Goal: Navigation & Orientation: Find specific page/section

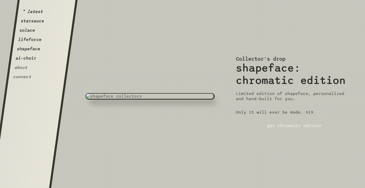
click at [30, 24] on button "starsauce" at bounding box center [32, 20] width 24 height 5
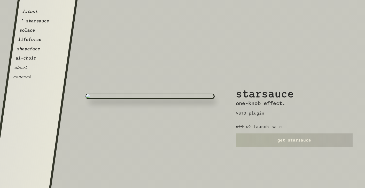
click at [29, 32] on button "solace" at bounding box center [27, 30] width 16 height 5
click at [29, 40] on button "lifeforce" at bounding box center [30, 39] width 24 height 5
click at [28, 49] on button "shapeface" at bounding box center [29, 48] width 24 height 5
click at [26, 59] on button "ai-choir" at bounding box center [25, 58] width 21 height 5
click at [24, 67] on button "about" at bounding box center [21, 67] width 14 height 5
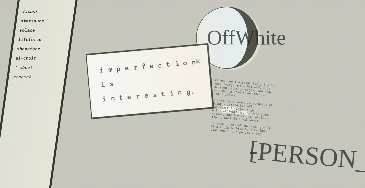
click at [32, 14] on button "latest" at bounding box center [30, 11] width 16 height 5
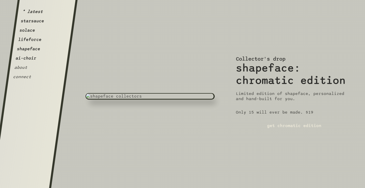
click at [32, 23] on button "starsauce" at bounding box center [32, 20] width 24 height 5
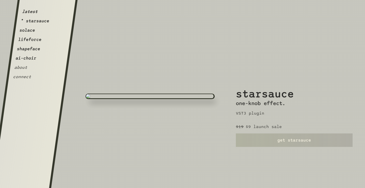
click at [29, 33] on button "solace" at bounding box center [27, 30] width 16 height 5
click at [29, 42] on button "lifeforce" at bounding box center [30, 39] width 24 height 5
click at [29, 50] on button "shapeface" at bounding box center [29, 48] width 24 height 5
click at [33, 43] on div "latest starsauce solace lifeforce * shapeface ai-choir about connect" at bounding box center [32, 41] width 39 height 75
click at [289, 139] on link "get shapeface" at bounding box center [294, 139] width 117 height 13
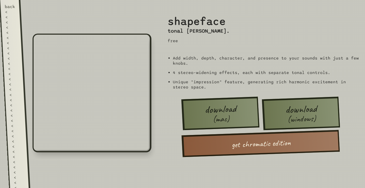
click at [9, 31] on div "<" at bounding box center [11, 32] width 11 height 5
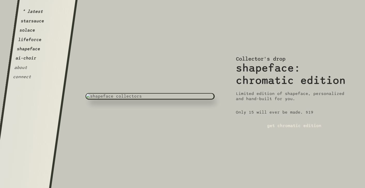
click at [36, 23] on button "starsauce" at bounding box center [32, 20] width 24 height 5
click at [32, 23] on button "starsauce" at bounding box center [32, 20] width 24 height 5
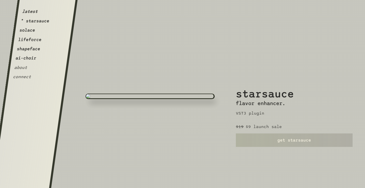
click at [29, 30] on button "solace" at bounding box center [27, 30] width 16 height 5
click at [29, 39] on button "lifeforce" at bounding box center [30, 39] width 24 height 5
click at [29, 49] on button "shapeface" at bounding box center [29, 48] width 24 height 5
click at [31, 44] on div "latest starsauce solace lifeforce * shapeface ai-choir about connect" at bounding box center [32, 41] width 39 height 75
click at [32, 41] on button "lifeforce" at bounding box center [30, 39] width 24 height 5
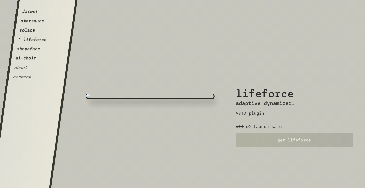
click at [30, 31] on button "solace" at bounding box center [27, 30] width 16 height 5
click at [33, 21] on button "starsauce" at bounding box center [32, 20] width 24 height 5
click at [32, 28] on div "latest * starsauce solace lifeforce shapeface ai-choir about connect" at bounding box center [32, 41] width 39 height 75
click at [32, 33] on button "solace" at bounding box center [27, 30] width 16 height 5
click at [32, 41] on button "lifeforce" at bounding box center [30, 39] width 24 height 5
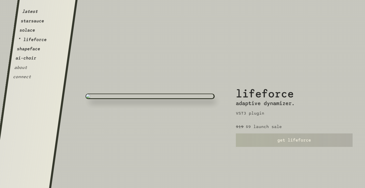
click at [26, 50] on button "shapeface" at bounding box center [29, 48] width 24 height 5
click at [27, 40] on button "lifeforce" at bounding box center [30, 39] width 24 height 5
click at [27, 32] on button "solace" at bounding box center [27, 30] width 16 height 5
click at [32, 24] on button "starsauce" at bounding box center [32, 20] width 24 height 5
click at [36, 14] on button "latest" at bounding box center [30, 11] width 16 height 5
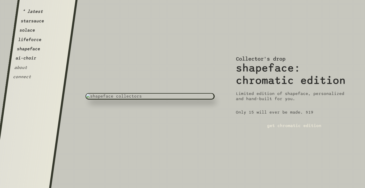
click at [31, 59] on button "ai-choir" at bounding box center [25, 58] width 21 height 5
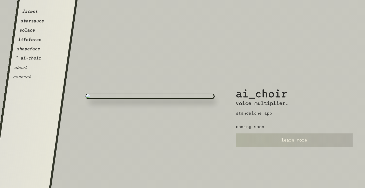
click at [33, 50] on button "shapeface" at bounding box center [29, 48] width 24 height 5
click at [34, 42] on button "lifeforce" at bounding box center [30, 39] width 24 height 5
click at [33, 35] on div "latest starsauce solace * lifeforce shapeface ai-choir about connect" at bounding box center [32, 41] width 39 height 75
click at [33, 32] on button "solace" at bounding box center [27, 30] width 16 height 5
click at [33, 21] on button "starsauce" at bounding box center [32, 20] width 24 height 5
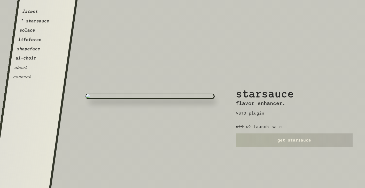
click at [33, 13] on button "latest" at bounding box center [30, 11] width 16 height 5
